Goal: Information Seeking & Learning: Learn about a topic

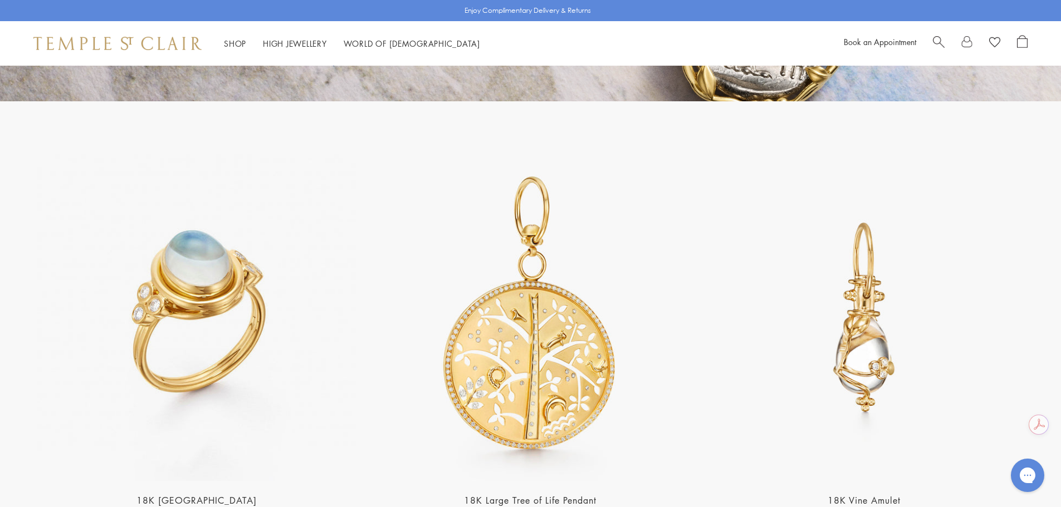
scroll to position [2562, 0]
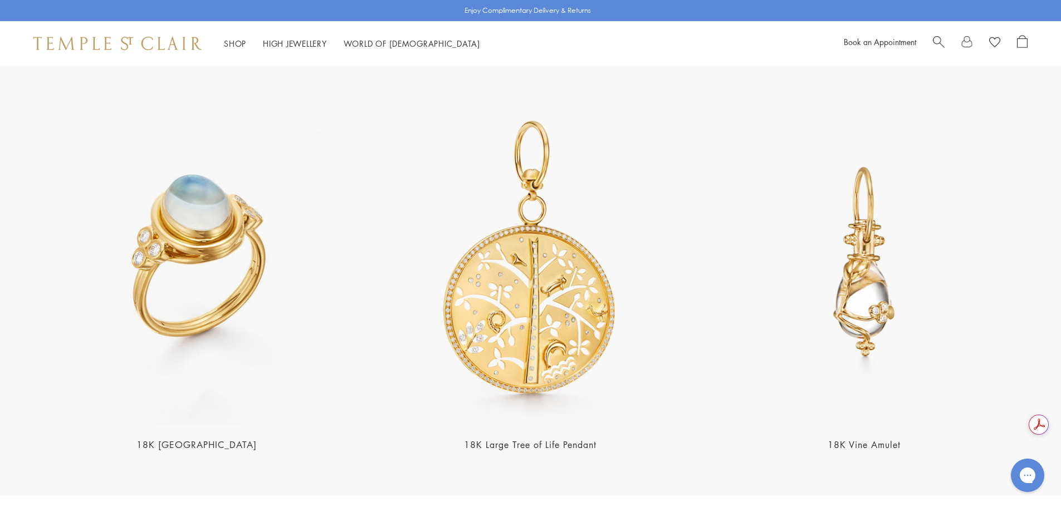
click at [856, 297] on img at bounding box center [864, 262] width 327 height 327
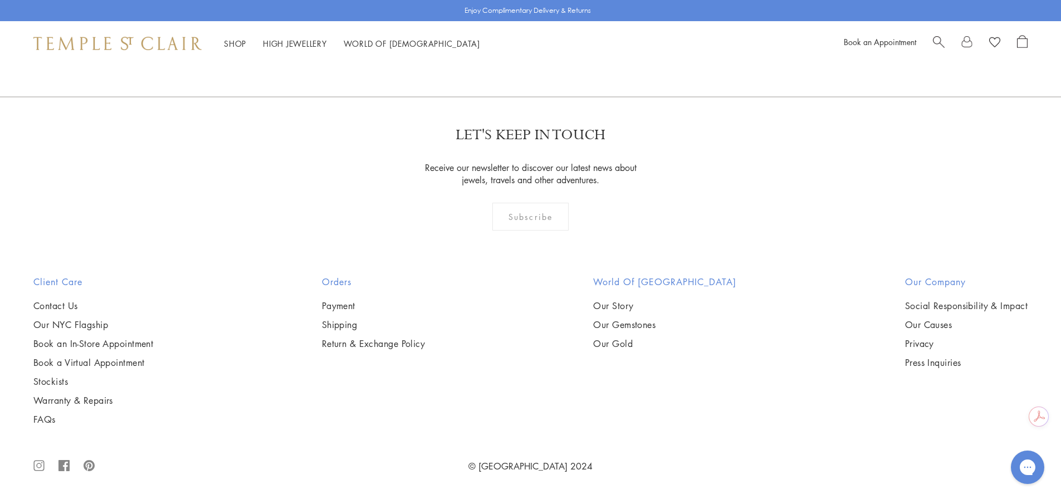
scroll to position [1848, 0]
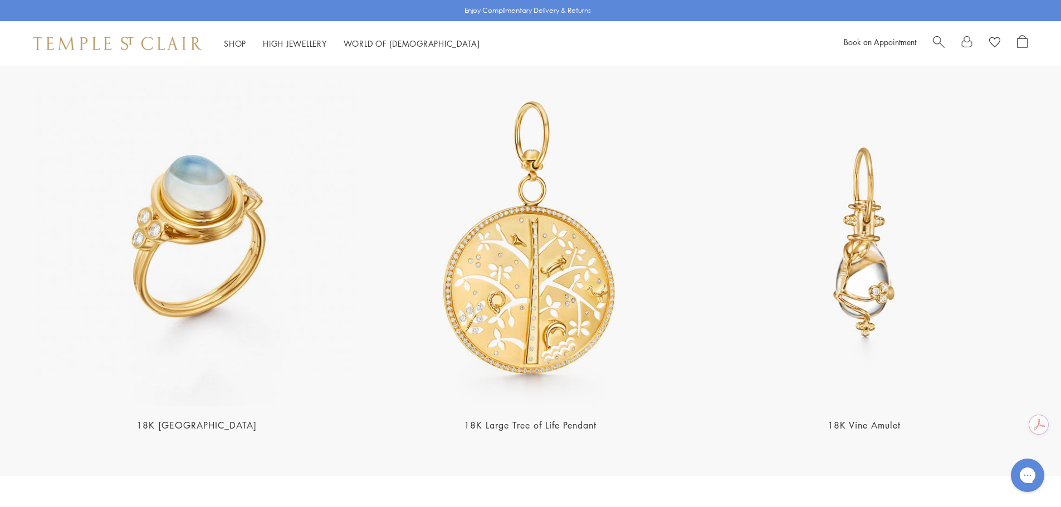
scroll to position [2562, 0]
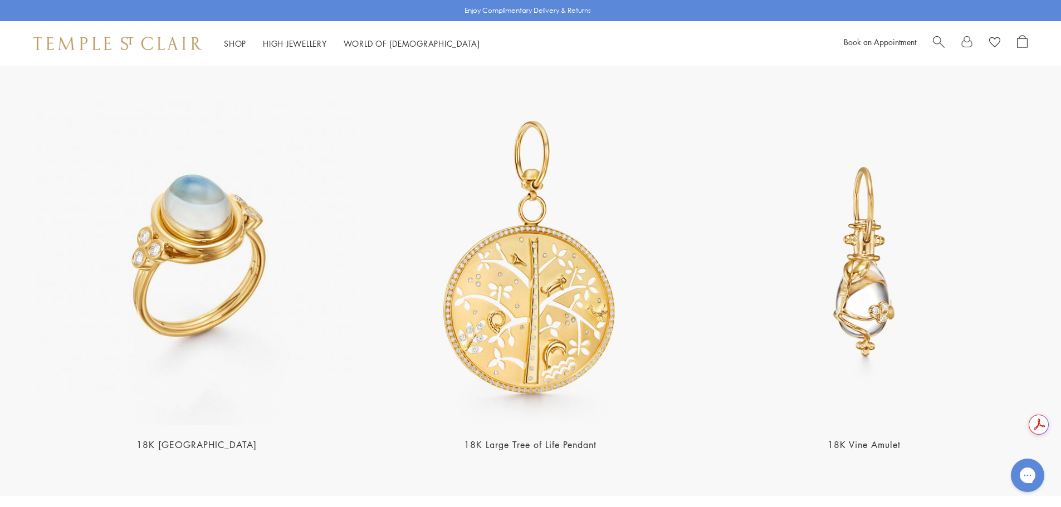
click at [868, 439] on link "18K Vine Amulet" at bounding box center [864, 445] width 73 height 12
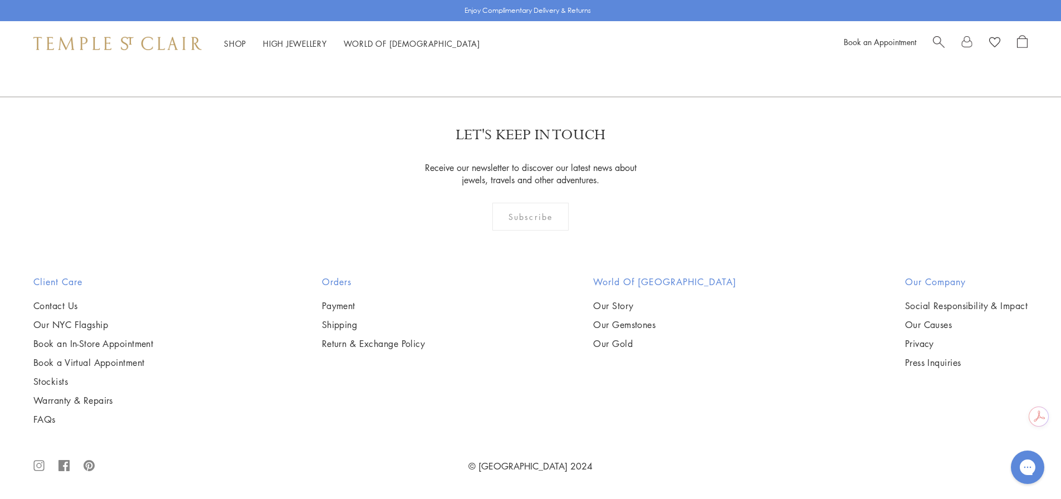
scroll to position [1848, 0]
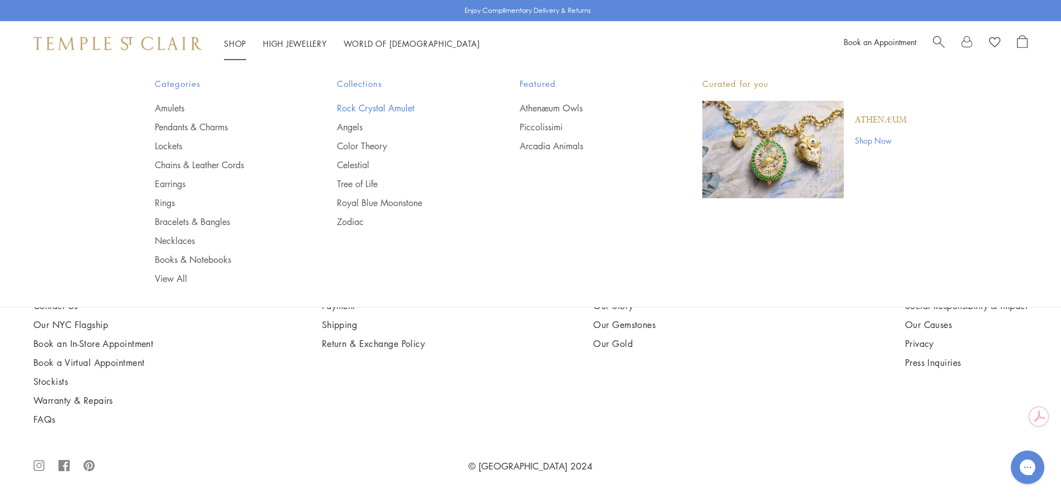
click at [375, 108] on link "Rock Crystal Amulet" at bounding box center [406, 108] width 138 height 12
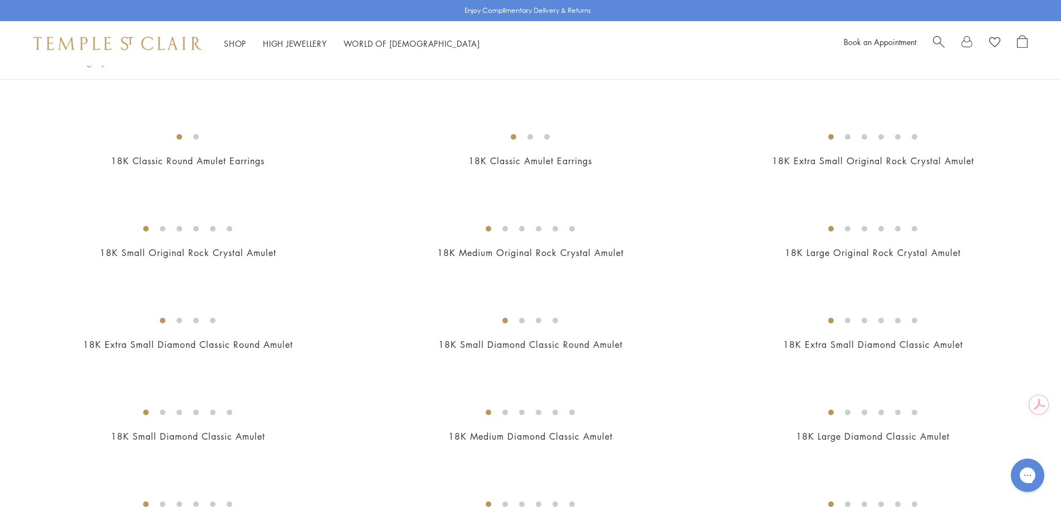
scroll to position [780, 0]
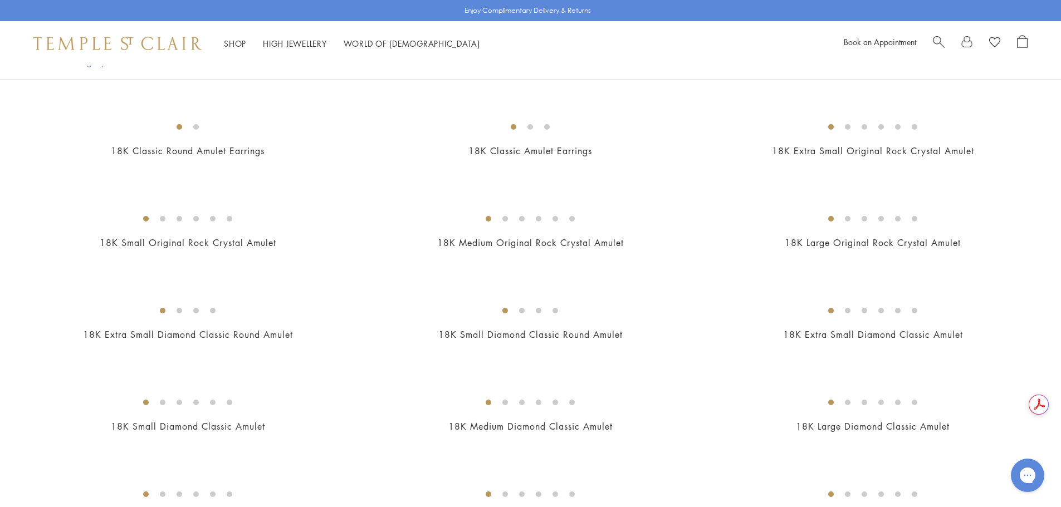
click at [0, 0] on img at bounding box center [0, 0] width 0 height 0
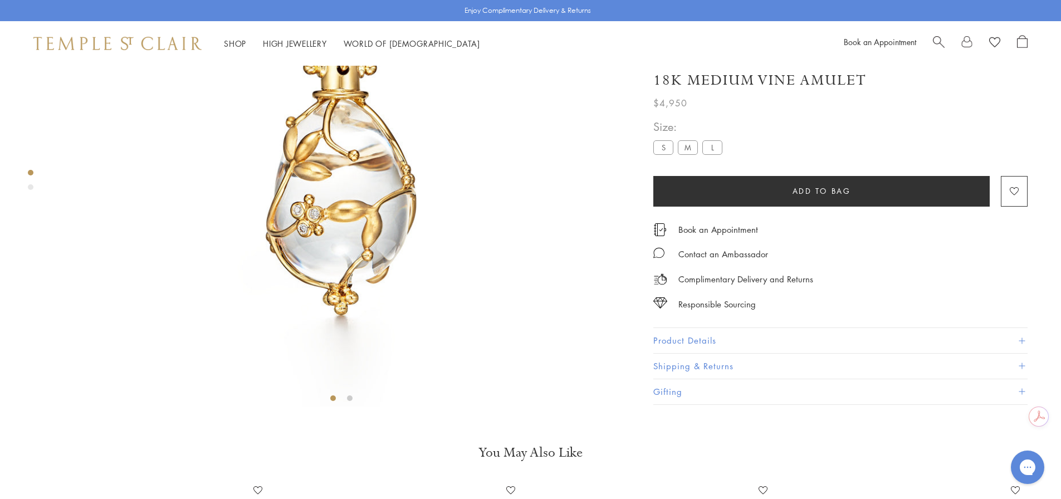
scroll to position [233, 0]
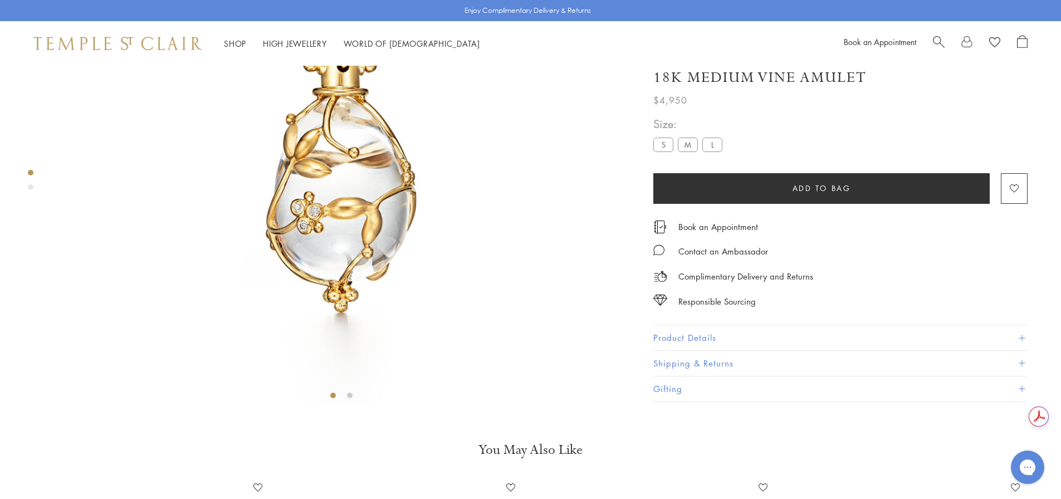
click at [1027, 350] on button "Product Details" at bounding box center [840, 337] width 374 height 25
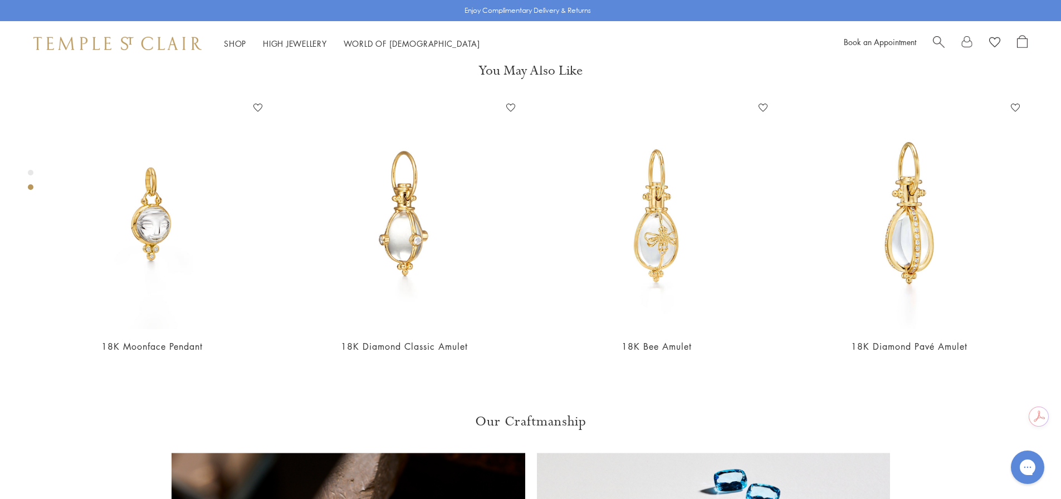
scroll to position [678, 0]
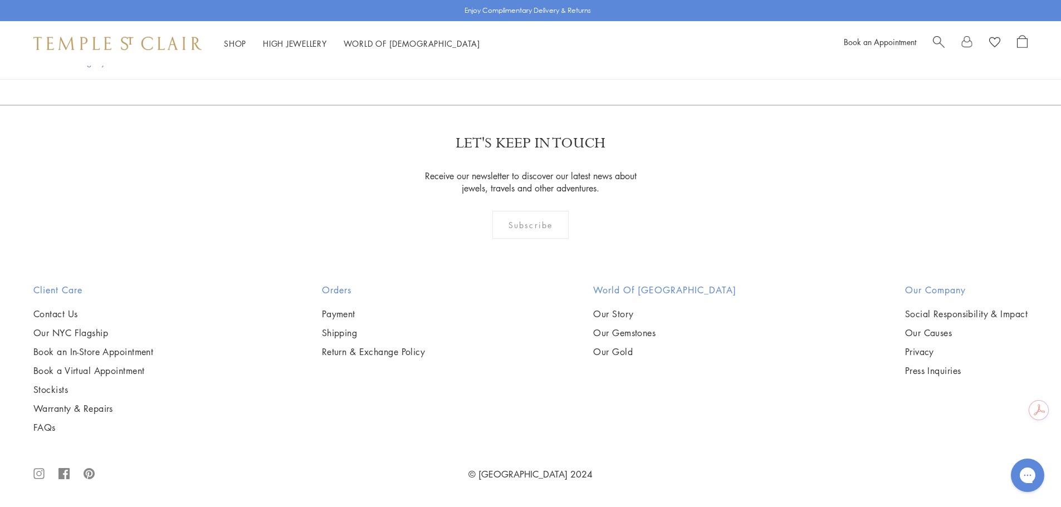
scroll to position [6294, 0]
click at [0, 0] on img at bounding box center [0, 0] width 0 height 0
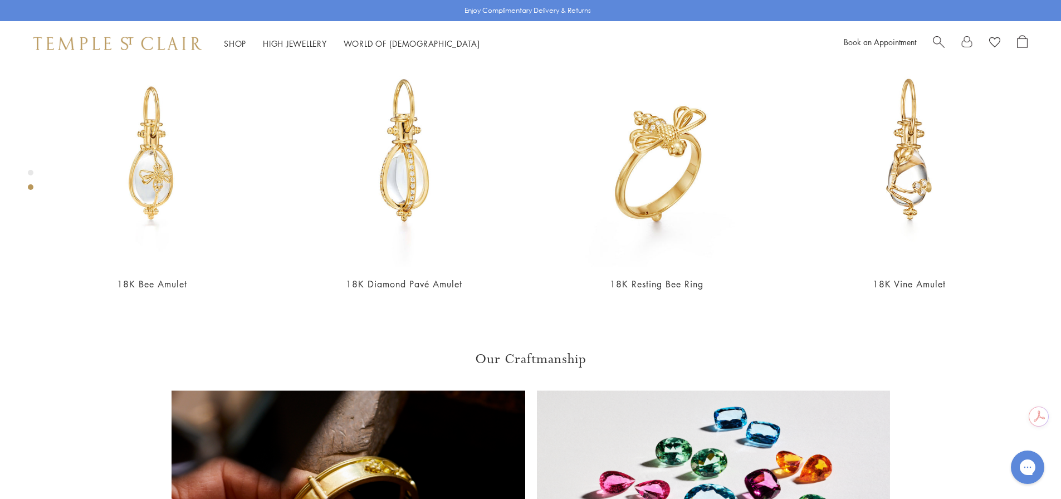
scroll to position [678, 0]
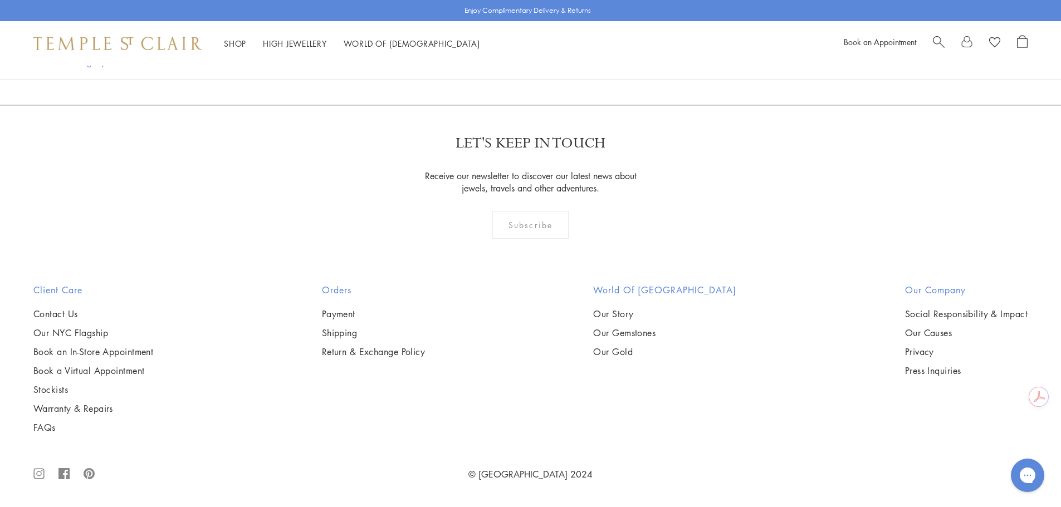
scroll to position [7403, 0]
click at [0, 0] on img at bounding box center [0, 0] width 0 height 0
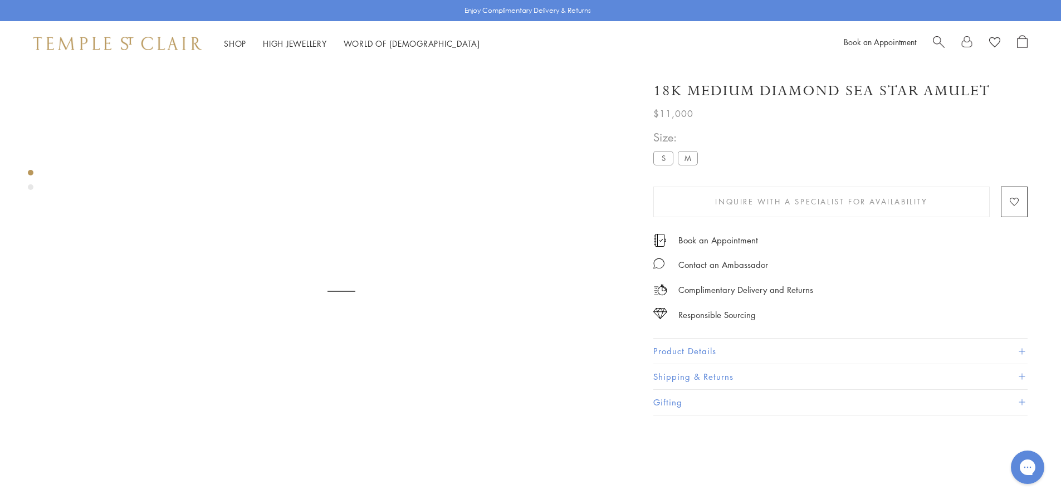
scroll to position [66, 0]
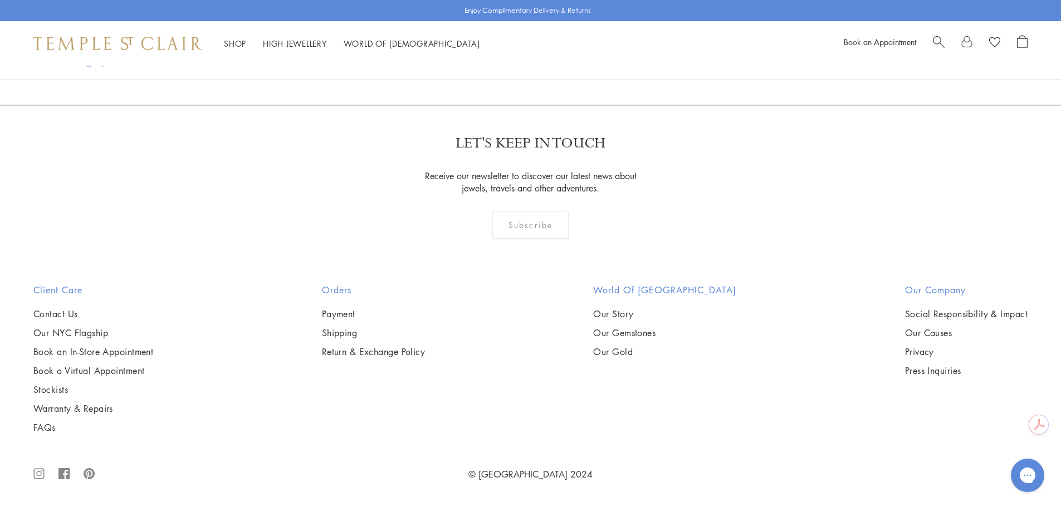
scroll to position [9423, 0]
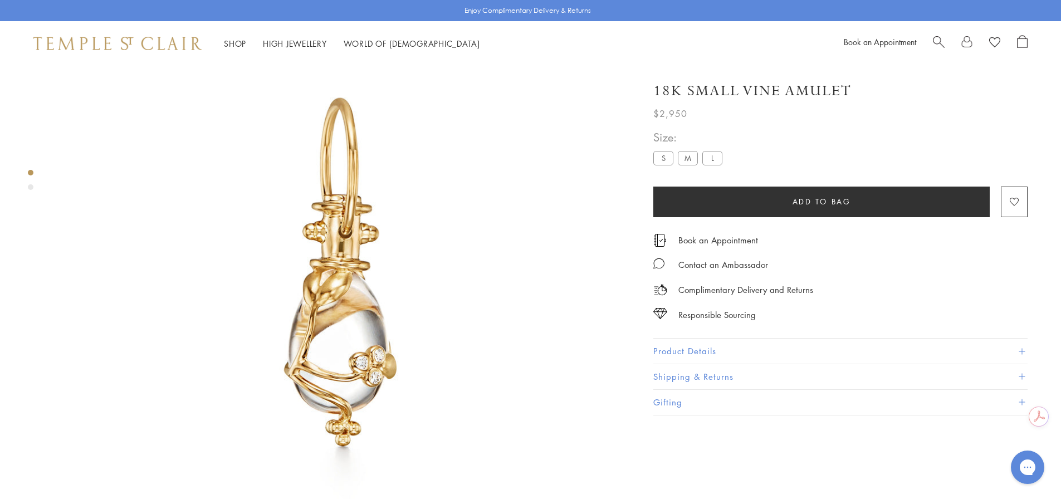
scroll to position [66, 0]
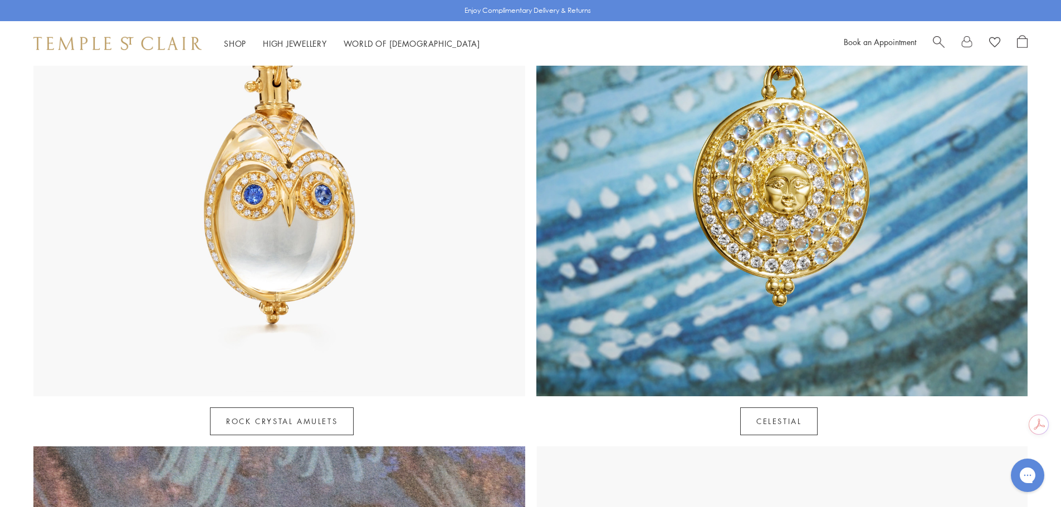
scroll to position [724, 0]
click at [781, 407] on link "Celestial" at bounding box center [778, 421] width 77 height 28
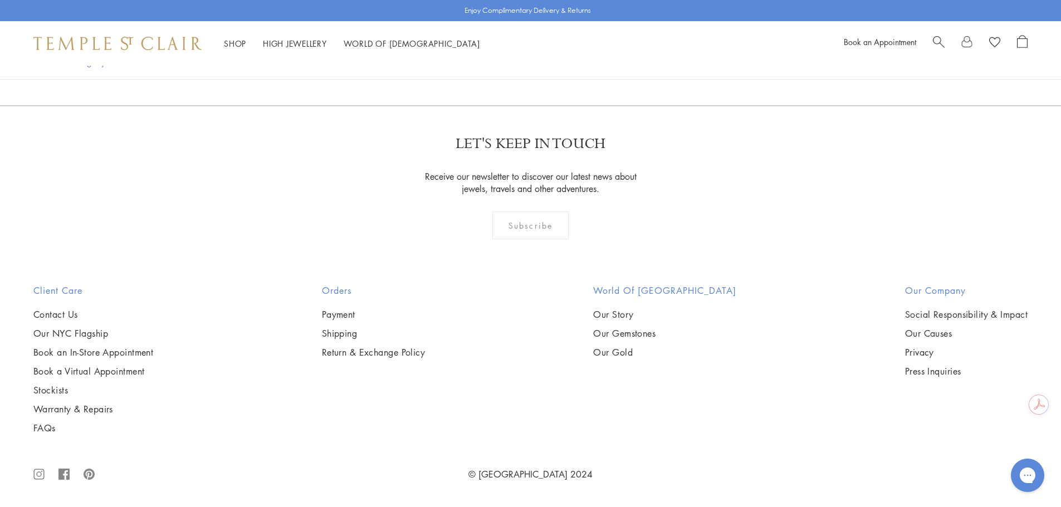
scroll to position [7074, 0]
click at [513, 61] on link "2" at bounding box center [513, 45] width 37 height 31
click at [564, 61] on link "3" at bounding box center [567, 45] width 37 height 31
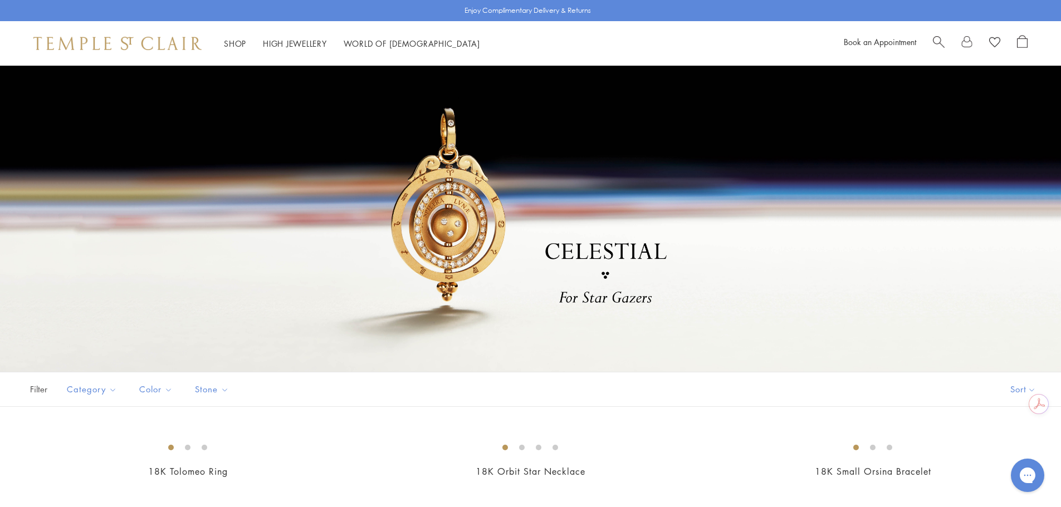
click at [488, 234] on div at bounding box center [530, 219] width 1061 height 306
click at [470, 227] on div at bounding box center [530, 219] width 1061 height 306
click at [566, 250] on div at bounding box center [530, 219] width 1061 height 306
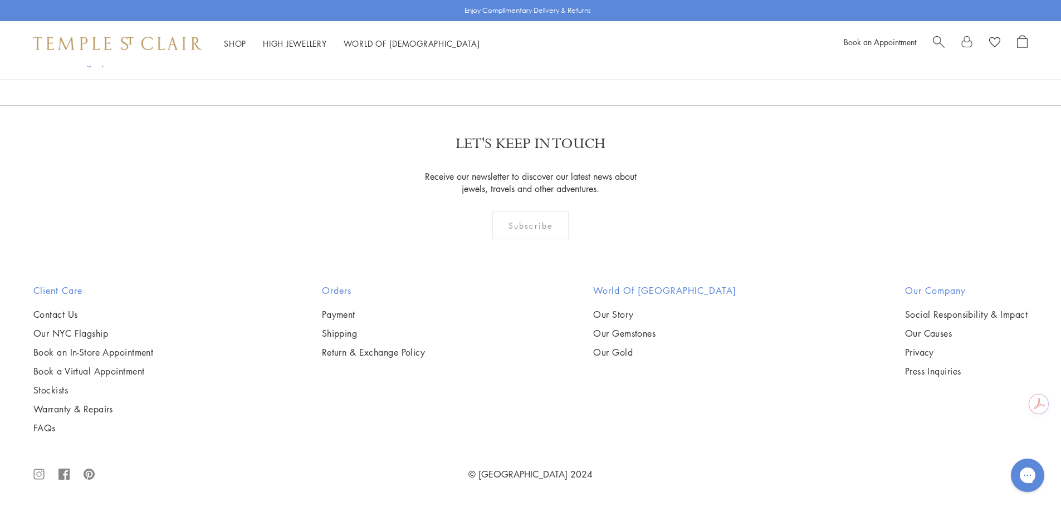
scroll to position [613, 0]
click at [511, 61] on link "1" at bounding box center [512, 45] width 37 height 31
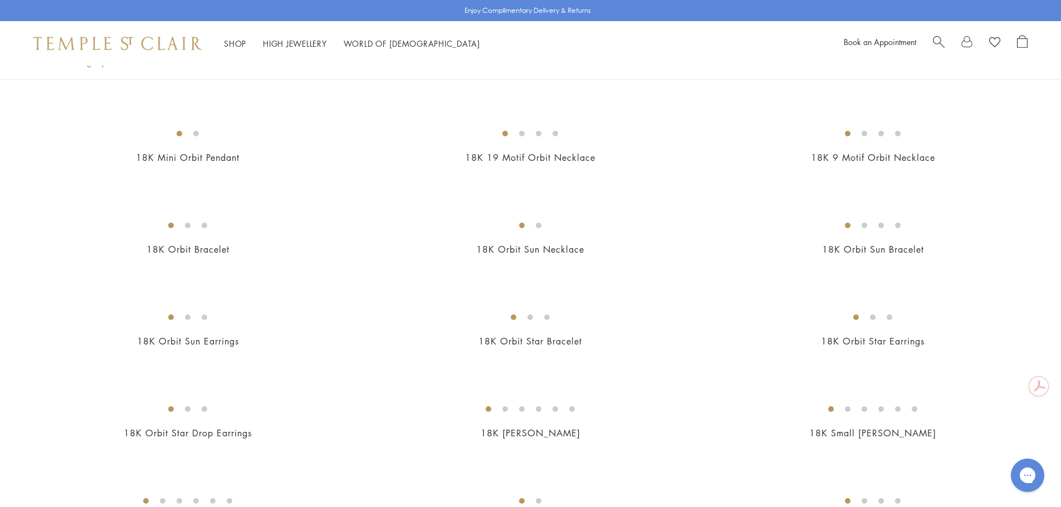
scroll to position [780, 0]
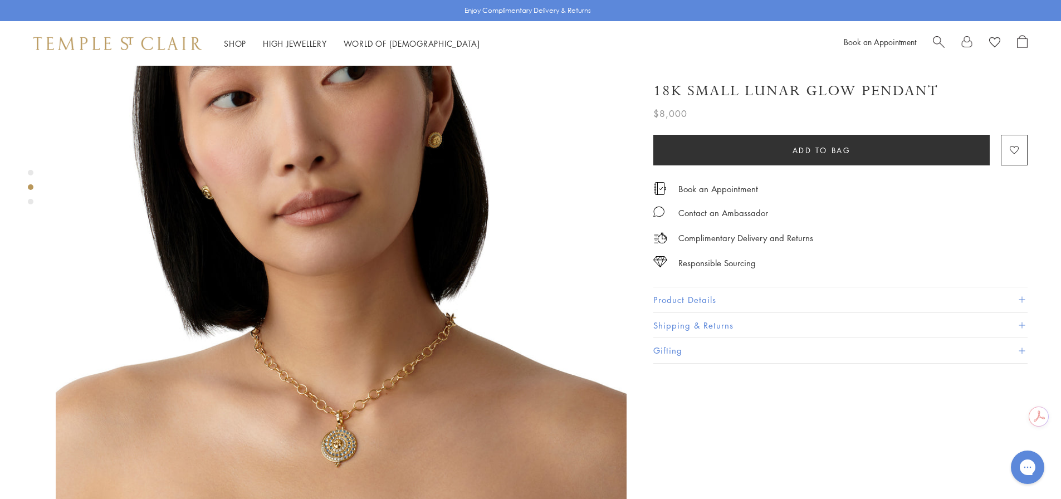
scroll to position [724, 0]
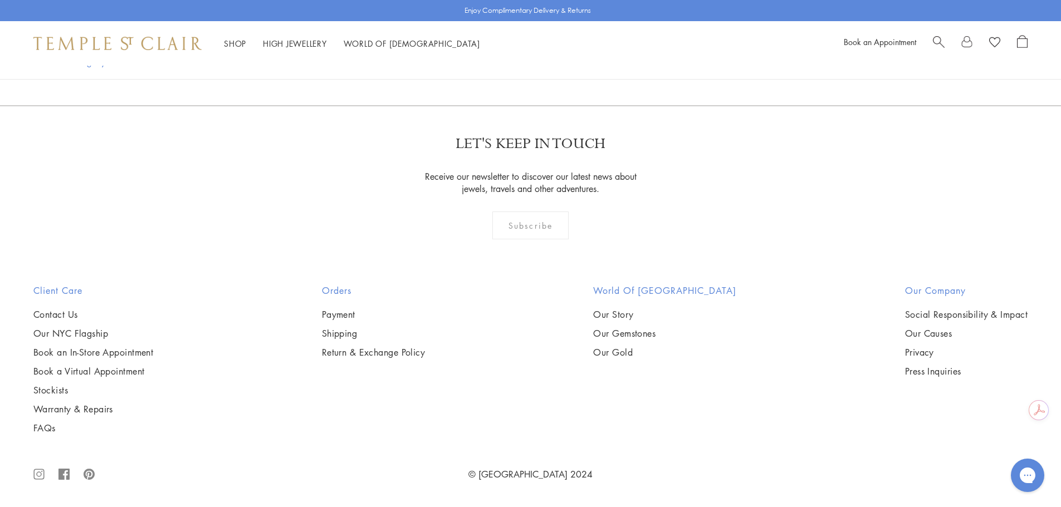
scroll to position [6628, 0]
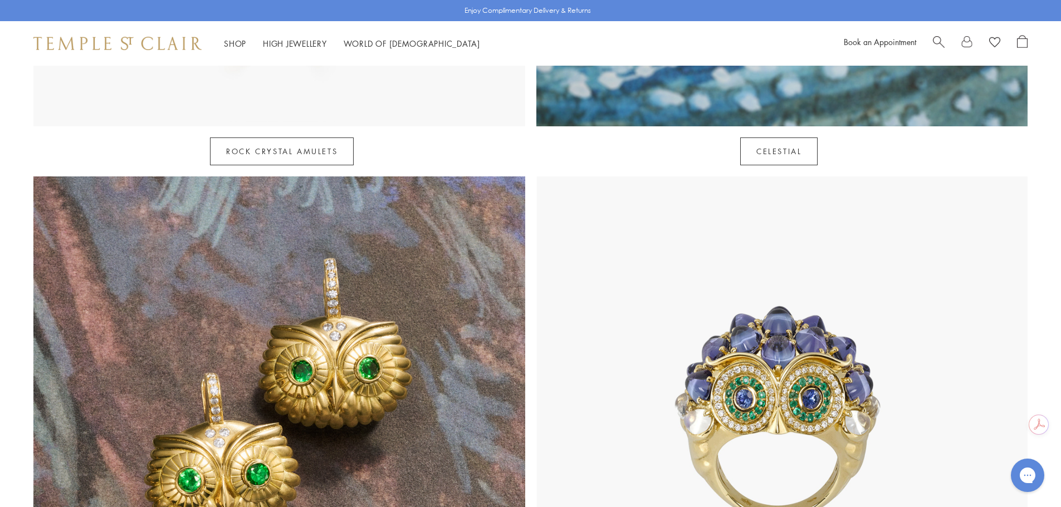
scroll to position [1003, 0]
